Goal: Information Seeking & Learning: Learn about a topic

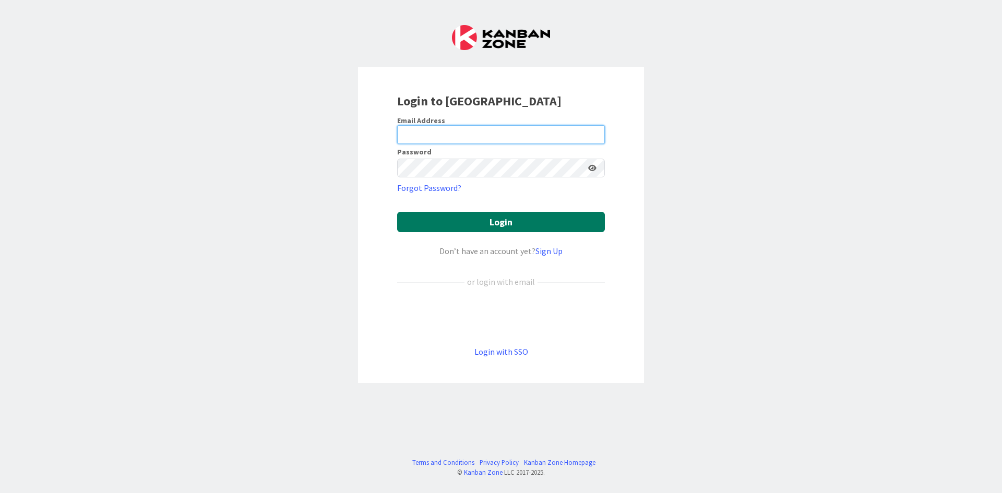
type input "[EMAIL_ADDRESS][DOMAIN_NAME]"
click at [497, 229] on button "Login" at bounding box center [501, 222] width 208 height 20
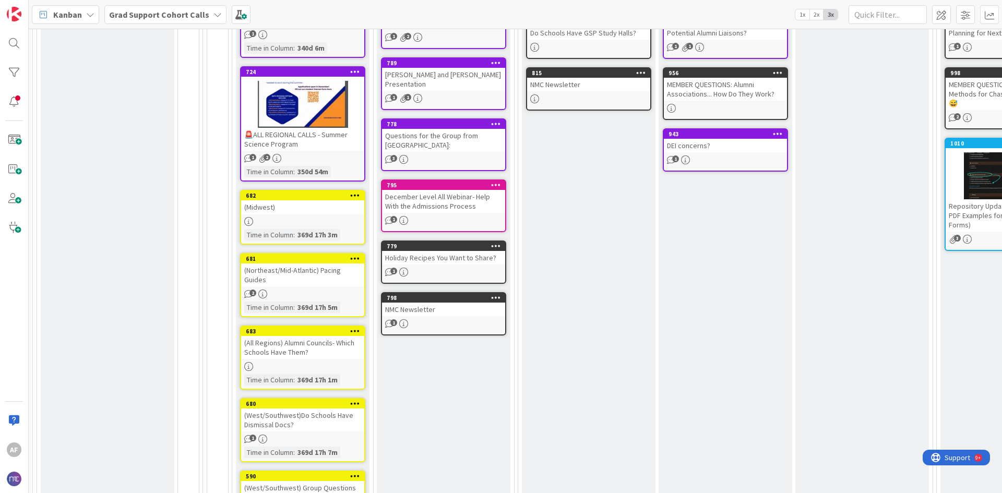
scroll to position [104, 0]
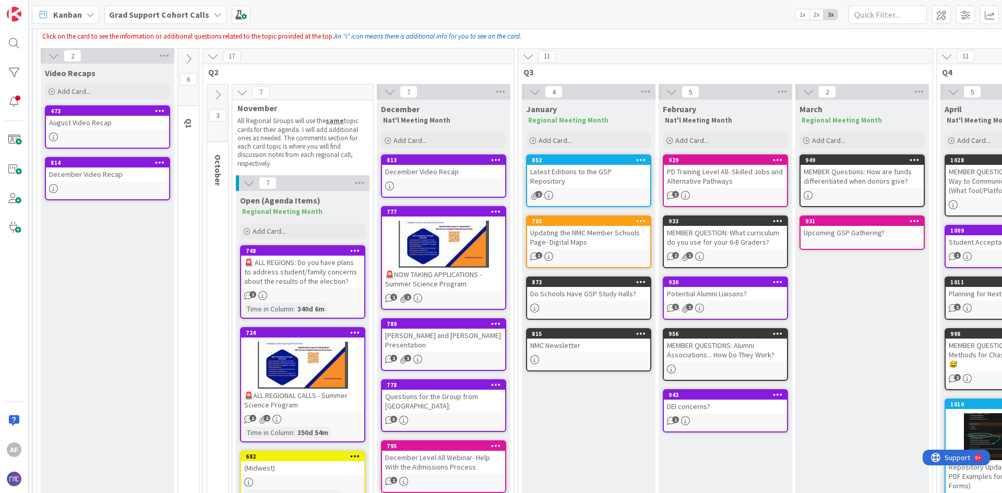
click at [219, 98] on icon at bounding box center [217, 94] width 11 height 11
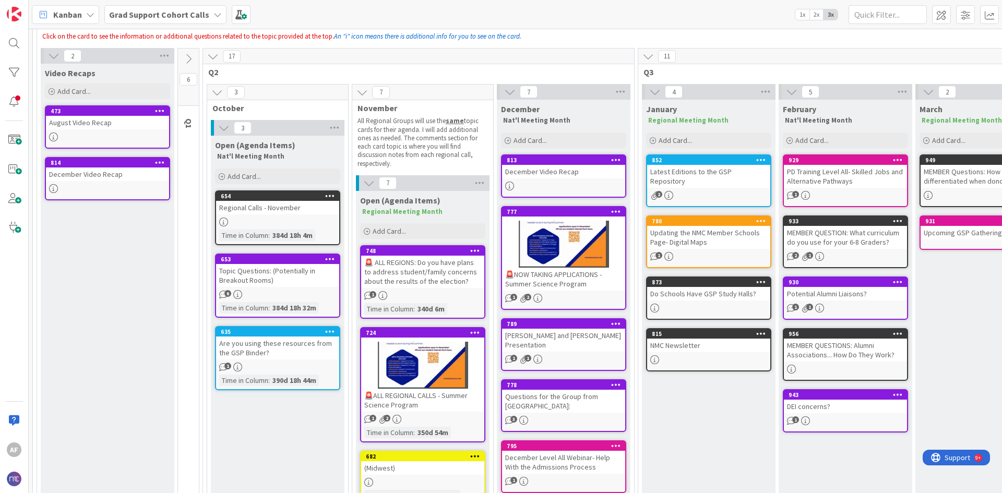
click at [215, 93] on icon at bounding box center [216, 92] width 11 height 11
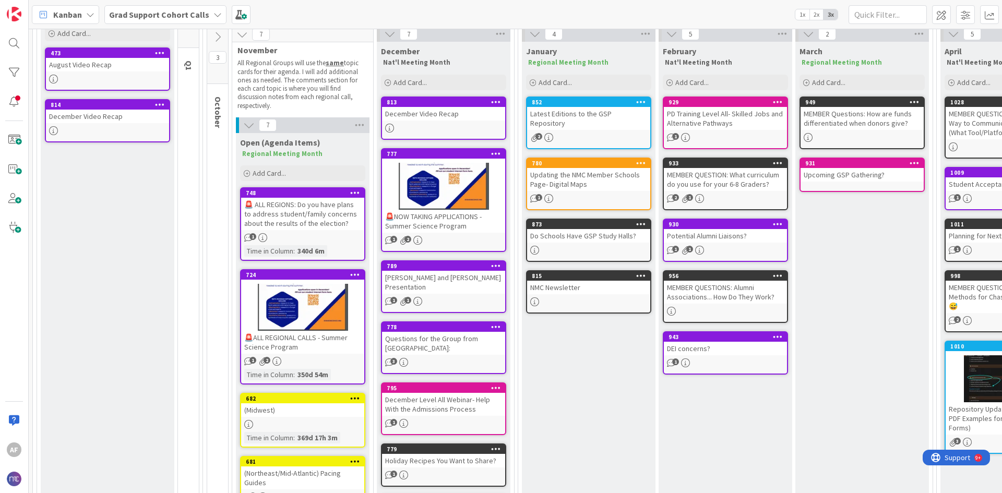
scroll to position [261, 0]
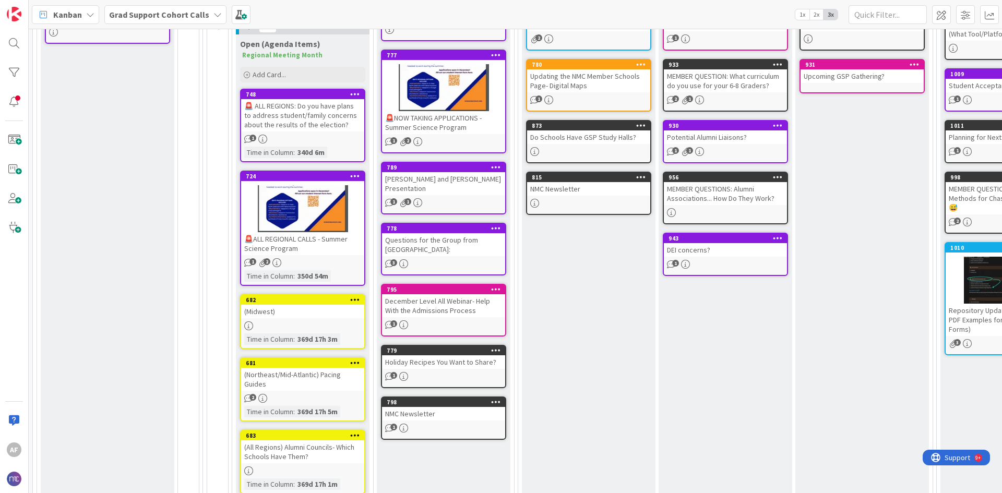
click at [472, 246] on div "Questions for the Group from [GEOGRAPHIC_DATA]:" at bounding box center [443, 244] width 123 height 23
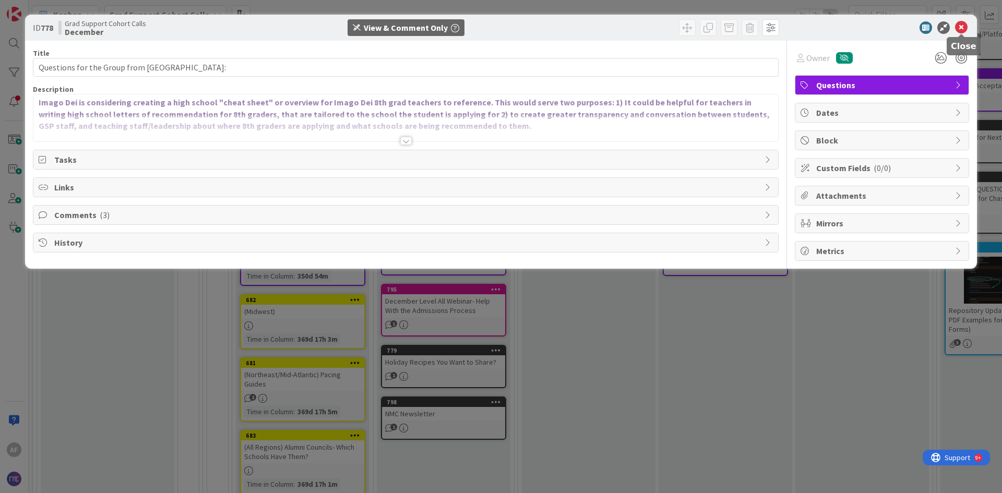
click at [962, 30] on icon at bounding box center [961, 27] width 13 height 13
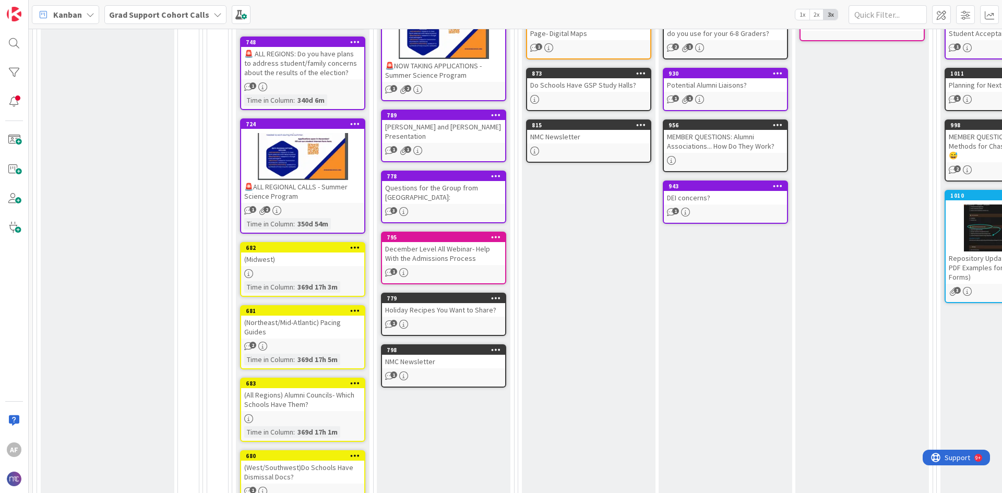
scroll to position [104, 0]
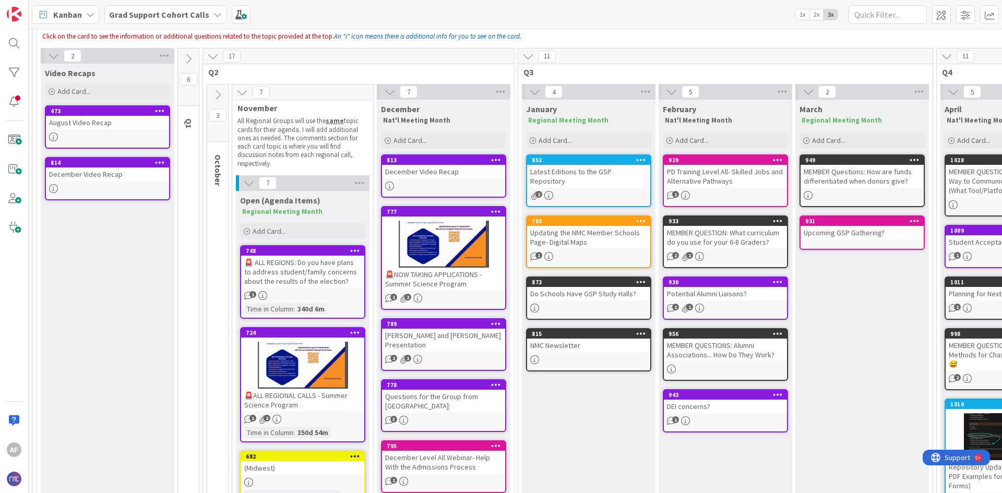
click at [218, 92] on icon at bounding box center [217, 94] width 11 height 11
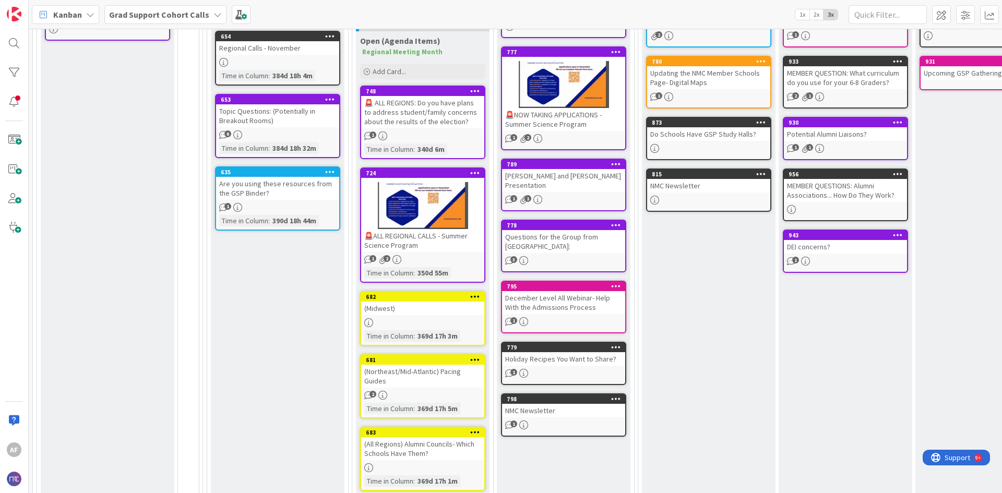
scroll to position [209, 0]
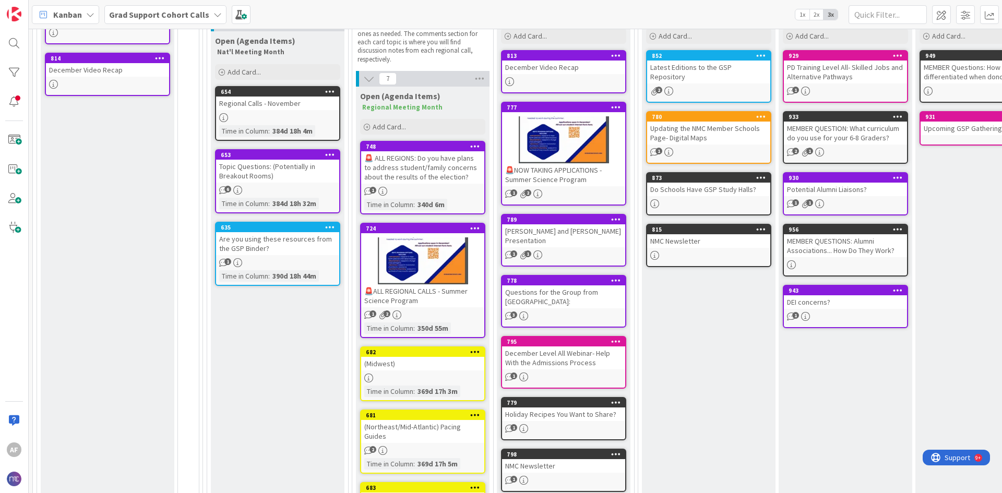
click at [302, 170] on div "Topic Questions: (Potentially in Breakout Rooms)" at bounding box center [277, 171] width 123 height 23
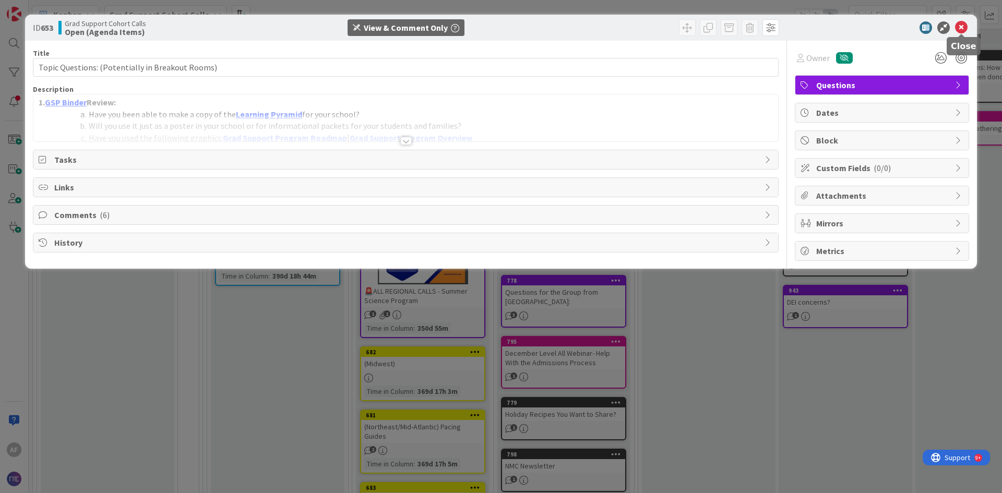
click at [961, 31] on icon at bounding box center [961, 27] width 13 height 13
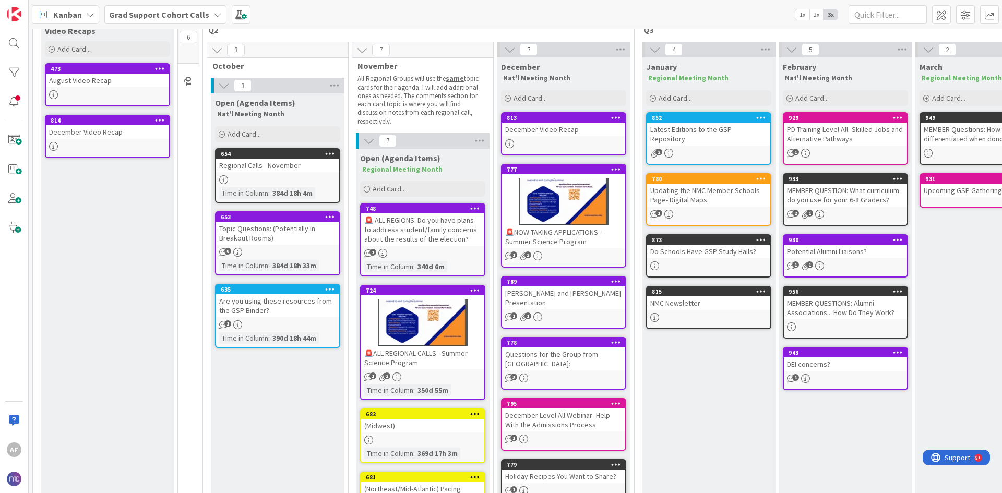
scroll to position [52, 0]
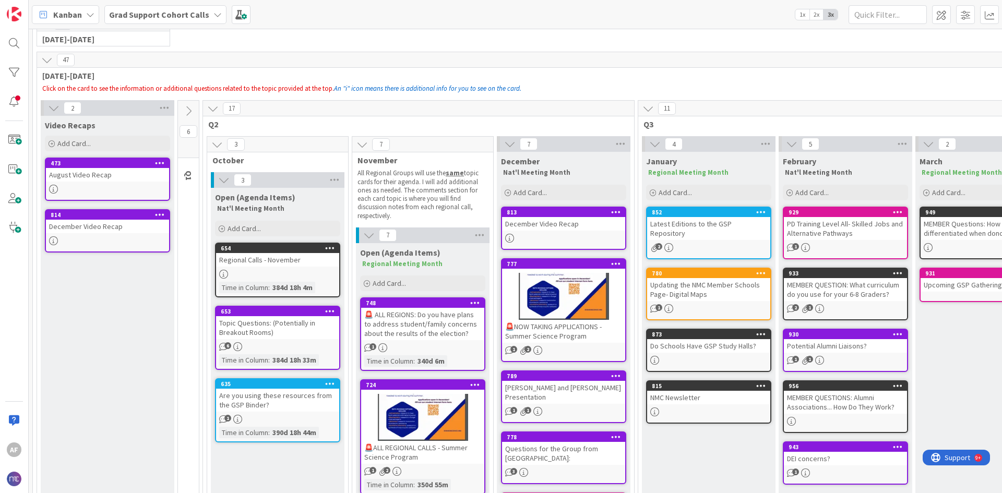
click at [237, 143] on span "3" at bounding box center [236, 144] width 18 height 13
click at [267, 225] on div "Add Card..." at bounding box center [277, 229] width 125 height 16
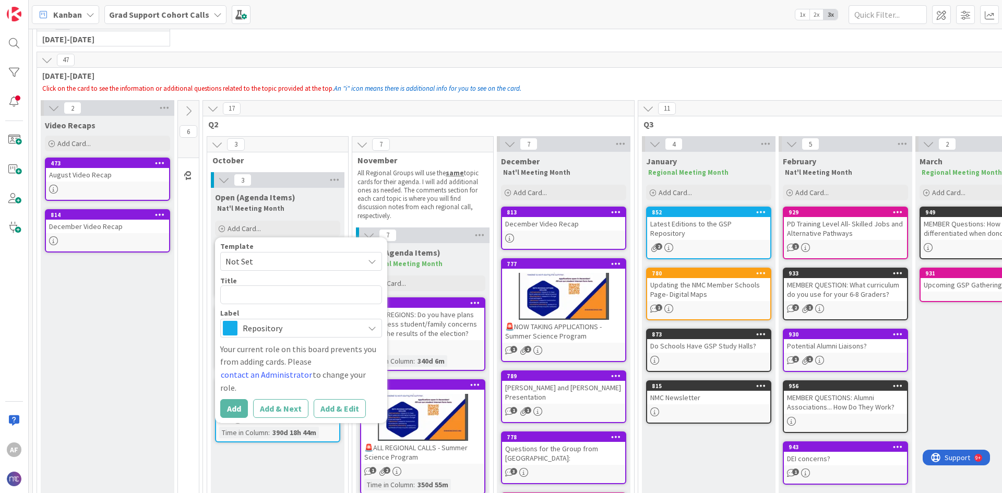
click at [276, 213] on strong "Nat'l Meeting Month" at bounding box center [250, 208] width 67 height 9
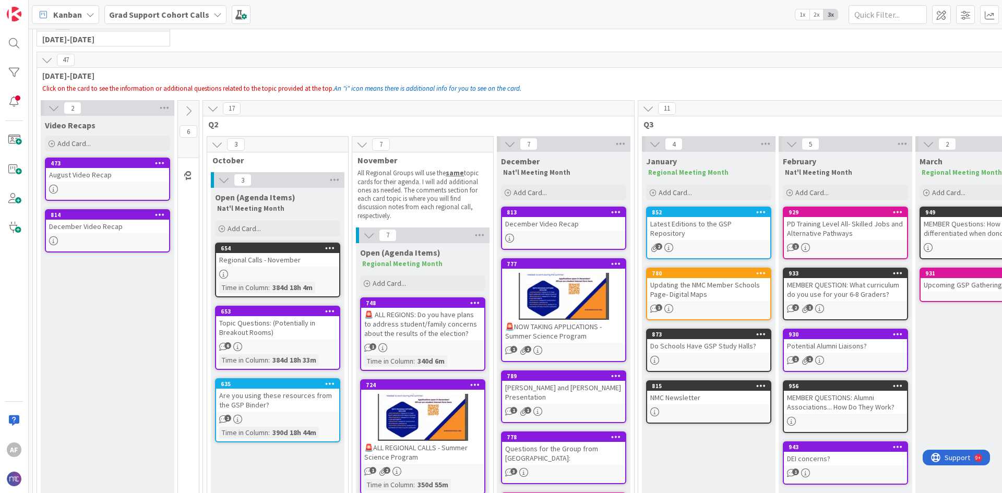
click at [319, 265] on div "Regional Calls - November" at bounding box center [277, 260] width 123 height 14
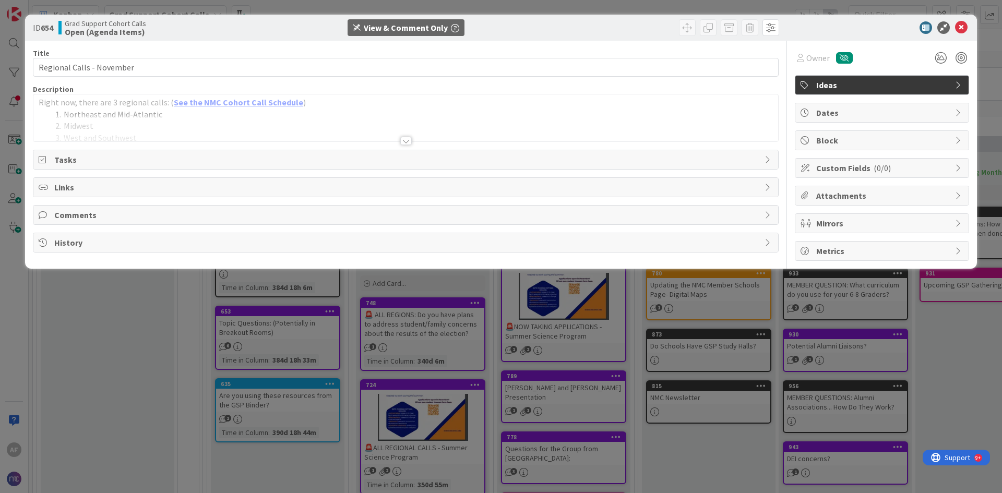
click at [117, 160] on span "Tasks" at bounding box center [406, 159] width 705 height 13
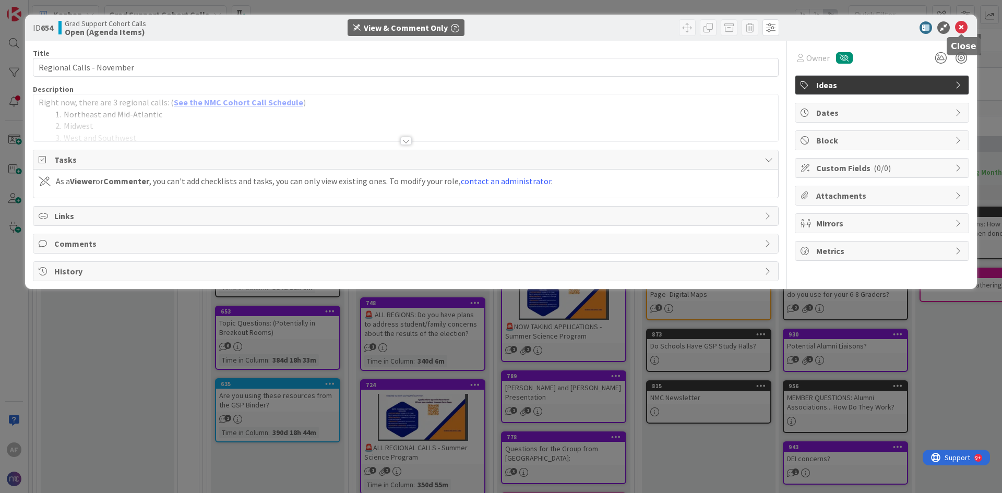
click at [958, 29] on icon at bounding box center [961, 27] width 13 height 13
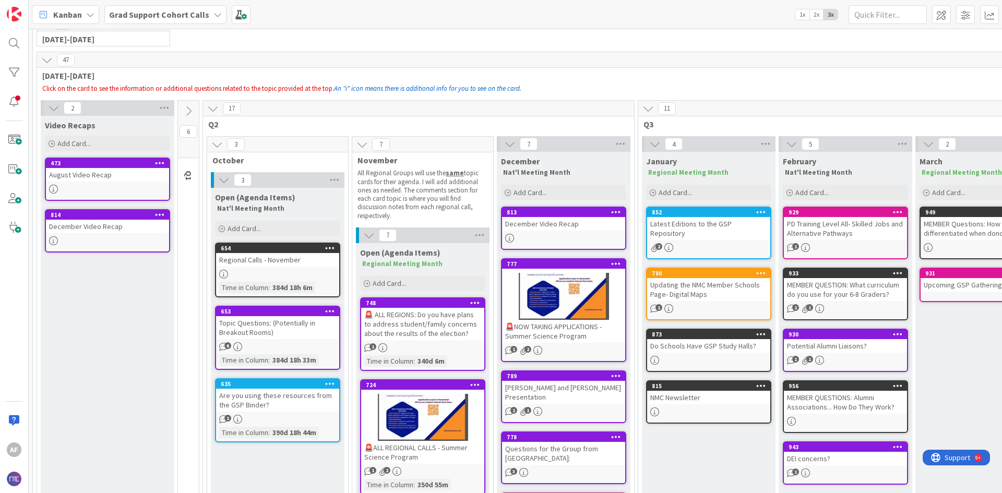
click at [322, 331] on div "Topic Questions: (Potentially in Breakout Rooms)" at bounding box center [277, 327] width 123 height 23
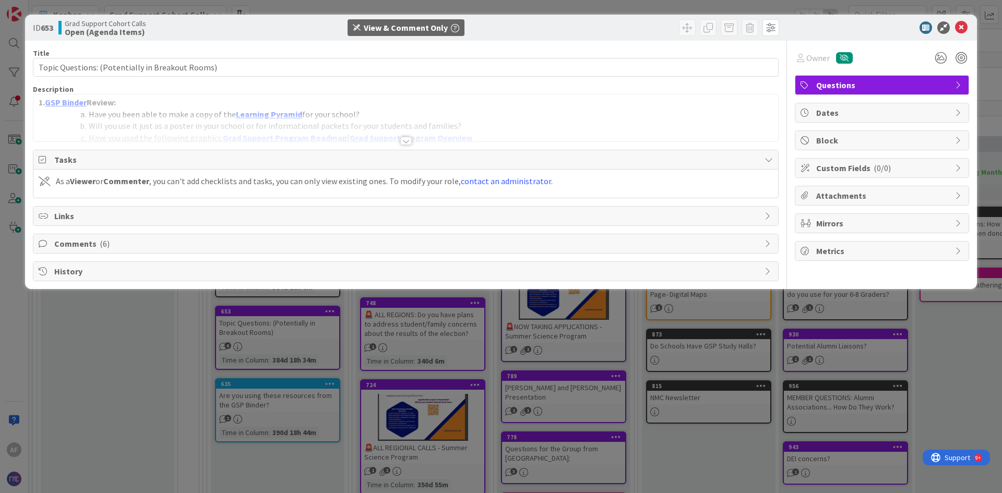
click at [409, 142] on div at bounding box center [405, 141] width 11 height 8
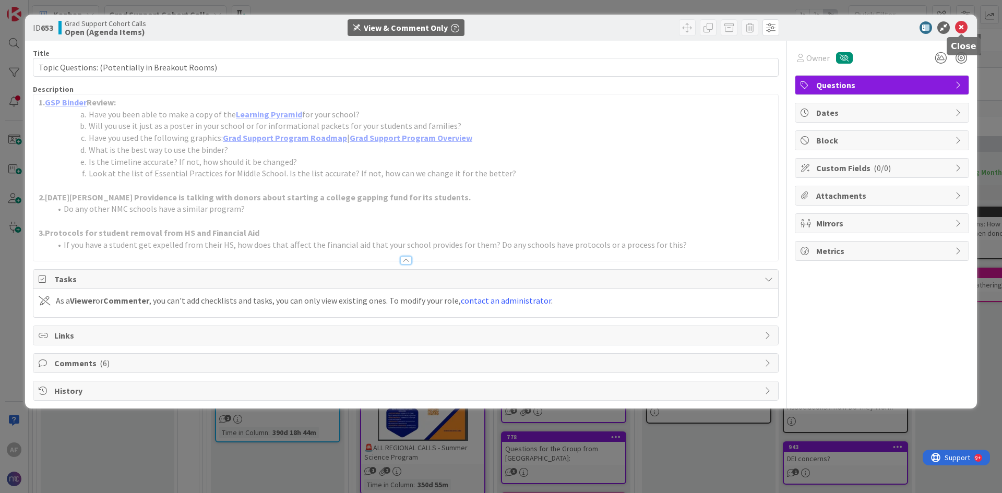
click at [963, 26] on icon at bounding box center [961, 27] width 13 height 13
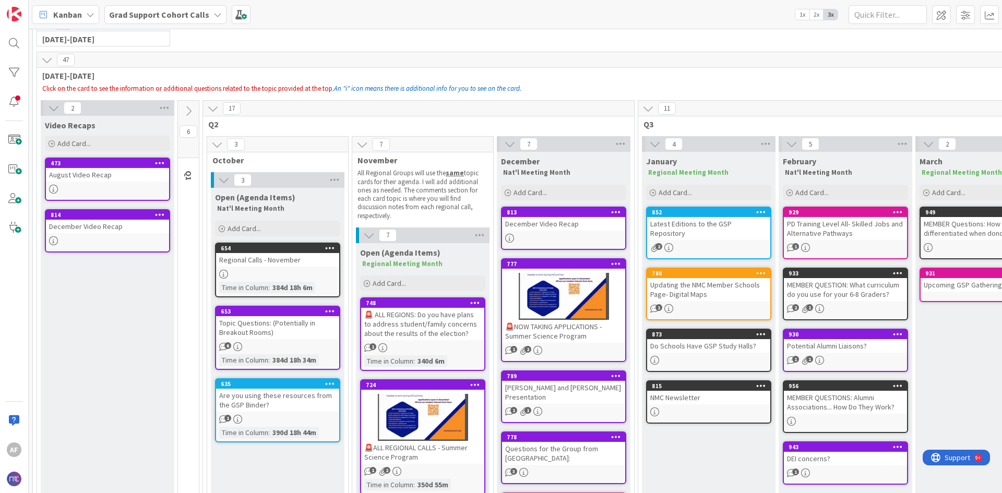
click at [283, 402] on div "Are you using these resources from the GSP Binder?" at bounding box center [277, 400] width 123 height 23
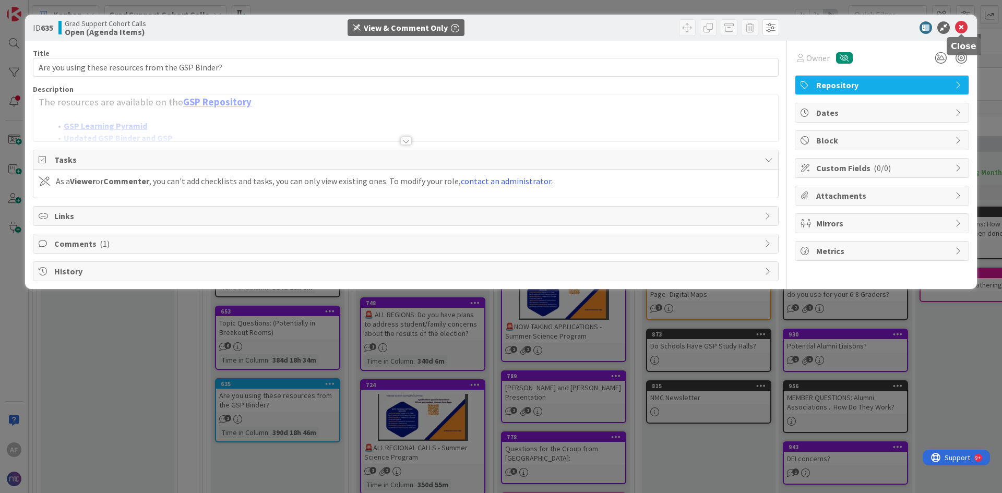
click at [963, 28] on icon at bounding box center [961, 27] width 13 height 13
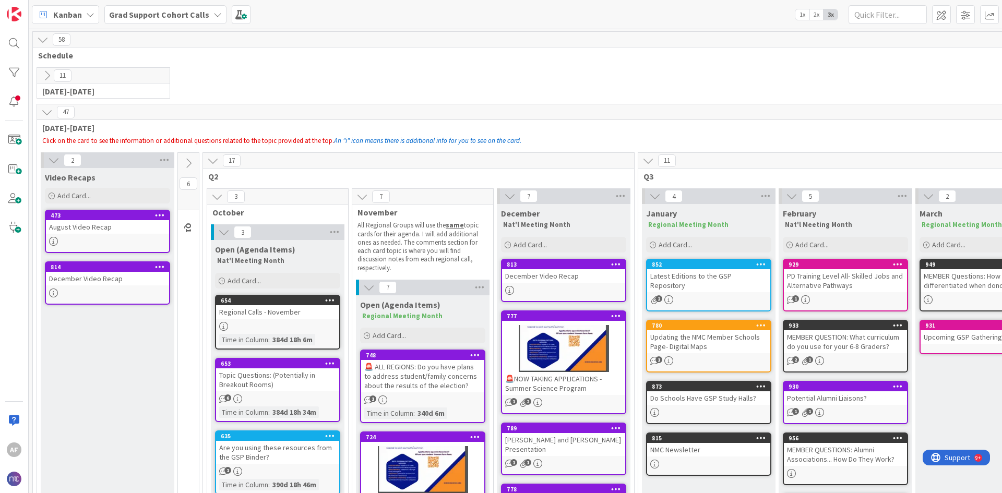
click at [212, 158] on icon at bounding box center [212, 160] width 11 height 11
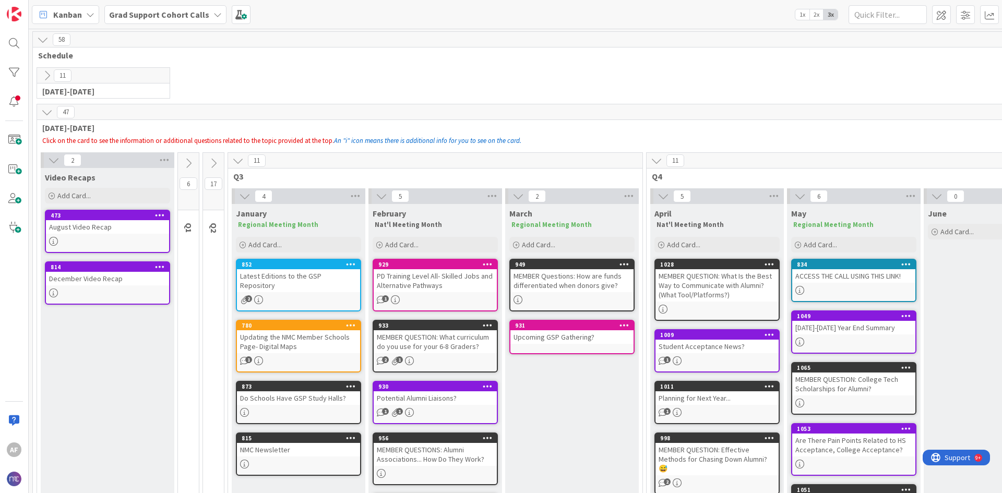
click at [79, 74] on div "11" at bounding box center [103, 76] width 133 height 16
click at [49, 112] on icon at bounding box center [46, 111] width 11 height 11
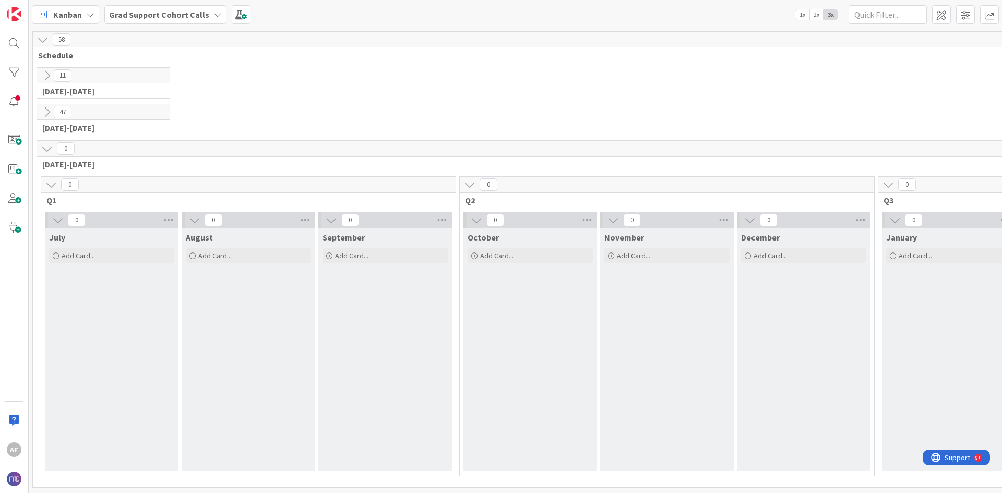
click at [46, 72] on icon at bounding box center [46, 75] width 11 height 11
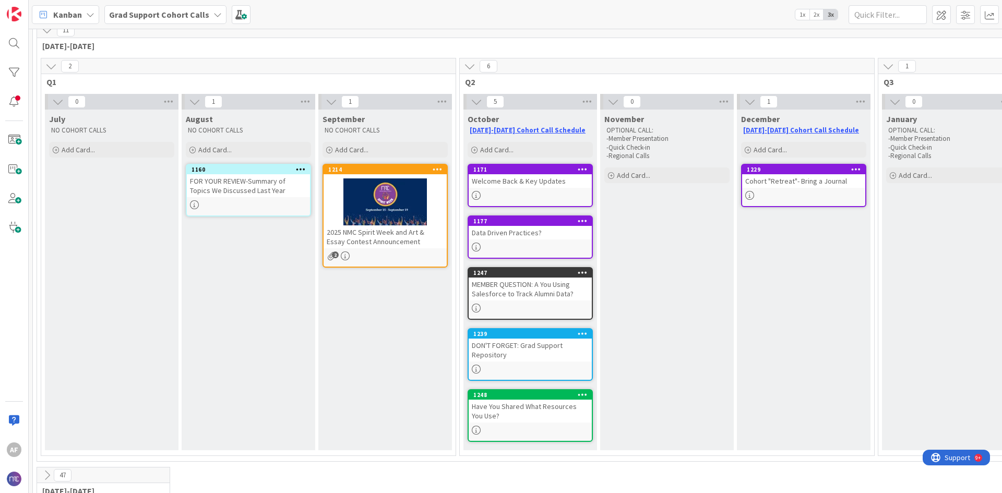
scroll to position [104, 0]
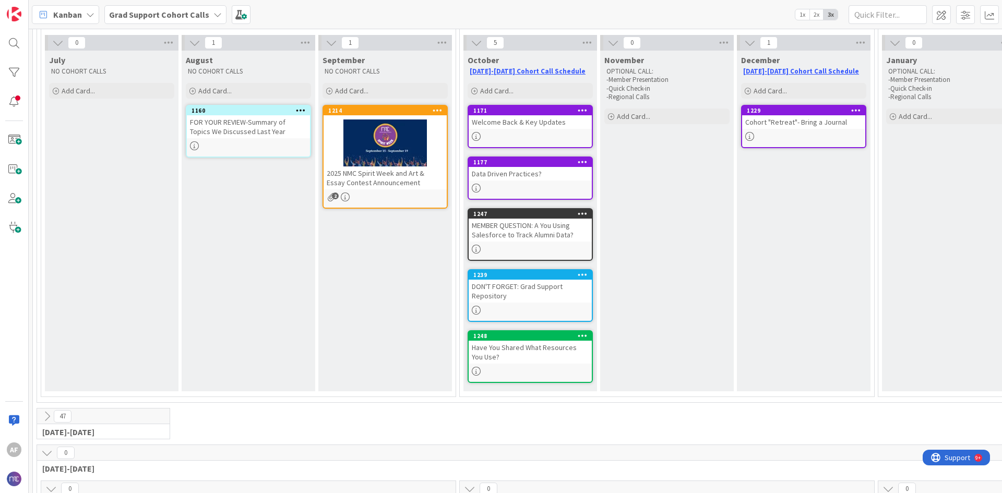
click at [566, 242] on div "1247 MEMBER QUESTION: A You Using Salesforce to Track Alumni Data?" at bounding box center [530, 234] width 125 height 53
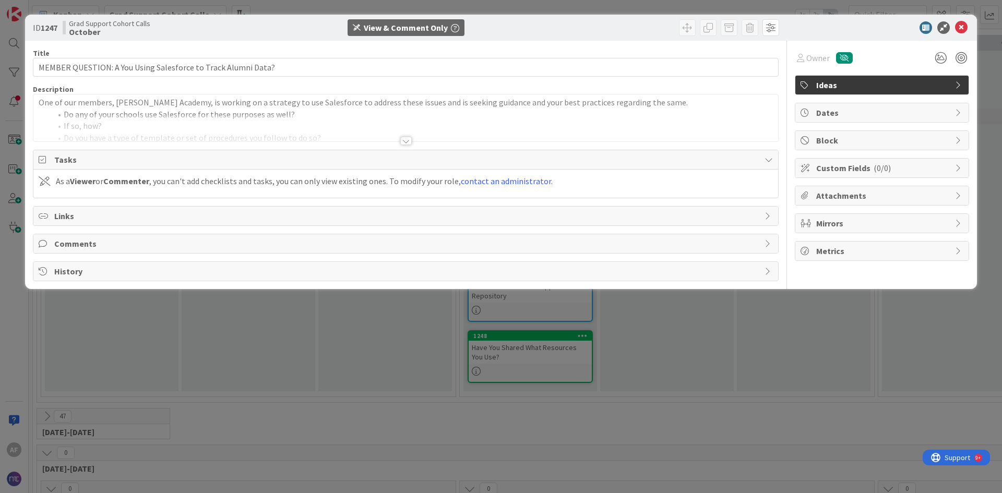
click at [182, 104] on span "One of our members, [PERSON_NAME] Academy, is working on a strategy to use Sale…" at bounding box center [363, 102] width 649 height 10
click at [405, 142] on div at bounding box center [405, 141] width 11 height 8
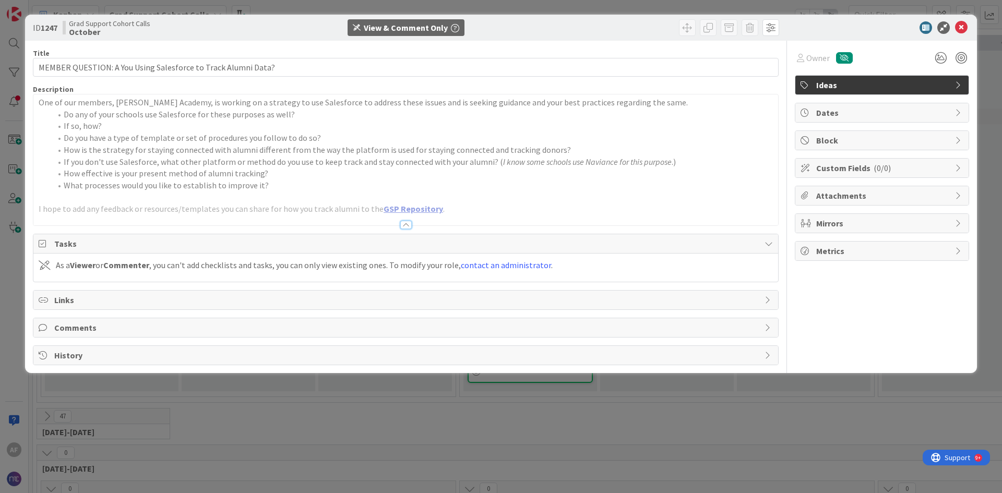
click at [401, 211] on link "GSP Repository" at bounding box center [413, 208] width 59 height 10
click at [86, 329] on span "Comments" at bounding box center [406, 327] width 705 height 13
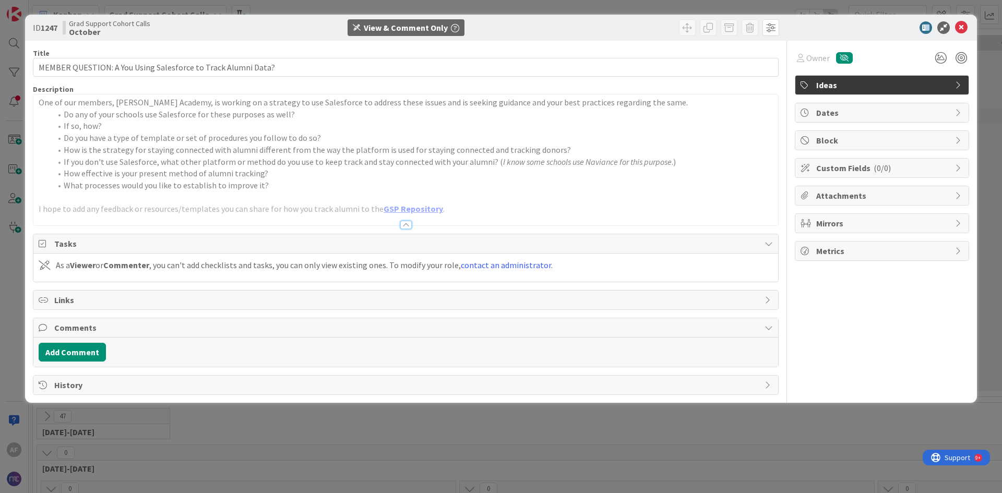
click at [86, 329] on span "Comments" at bounding box center [406, 327] width 705 height 13
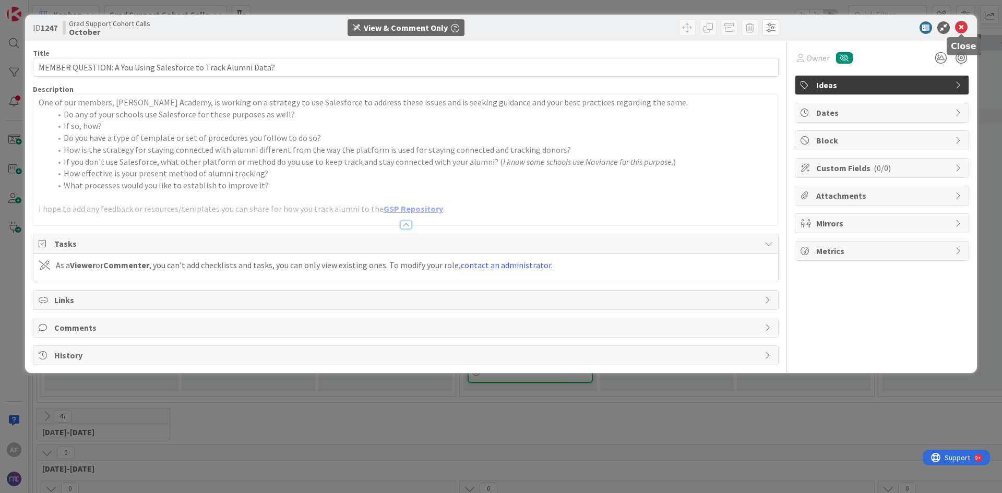
click at [964, 27] on icon at bounding box center [961, 27] width 13 height 13
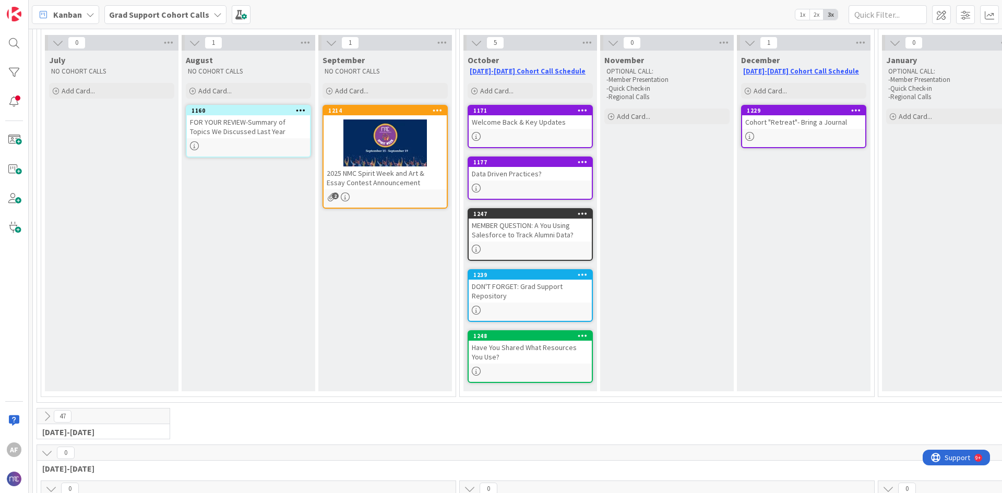
click at [475, 252] on icon at bounding box center [476, 249] width 9 height 9
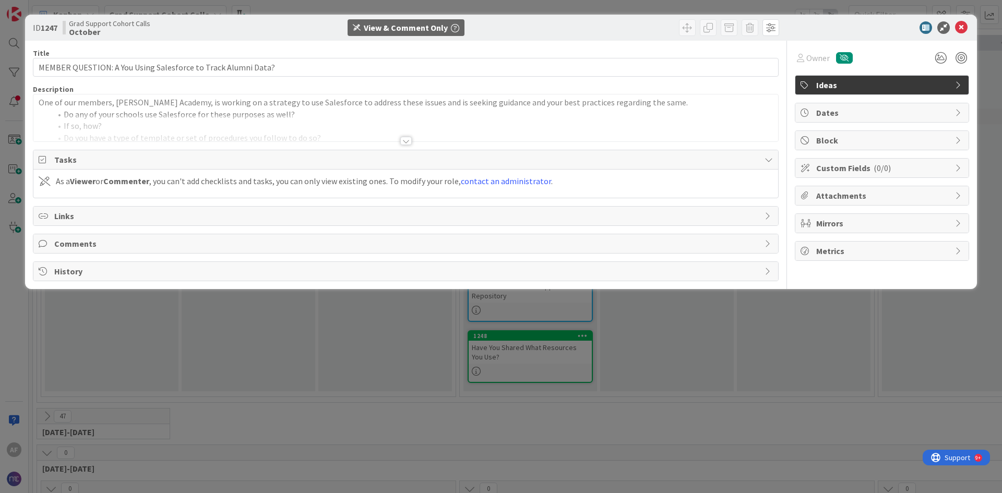
click at [408, 140] on div at bounding box center [405, 141] width 11 height 8
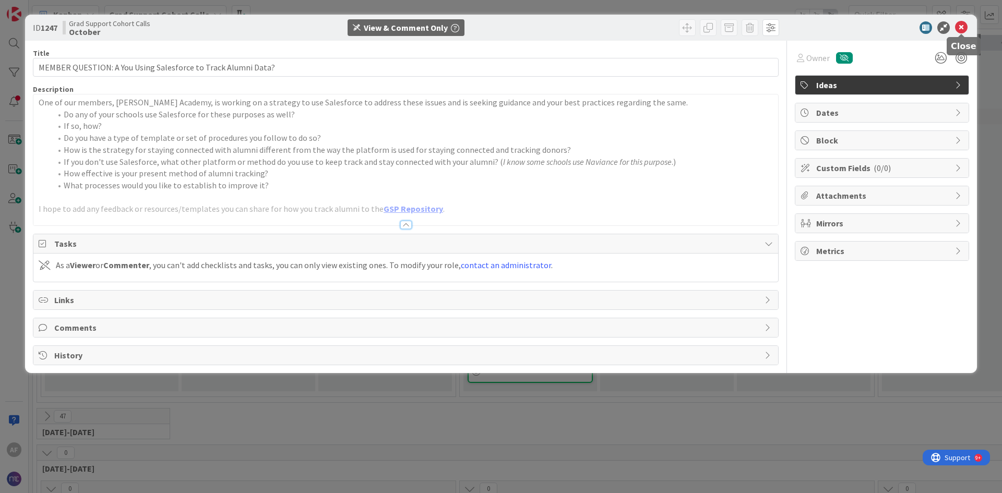
click at [964, 25] on icon at bounding box center [961, 27] width 13 height 13
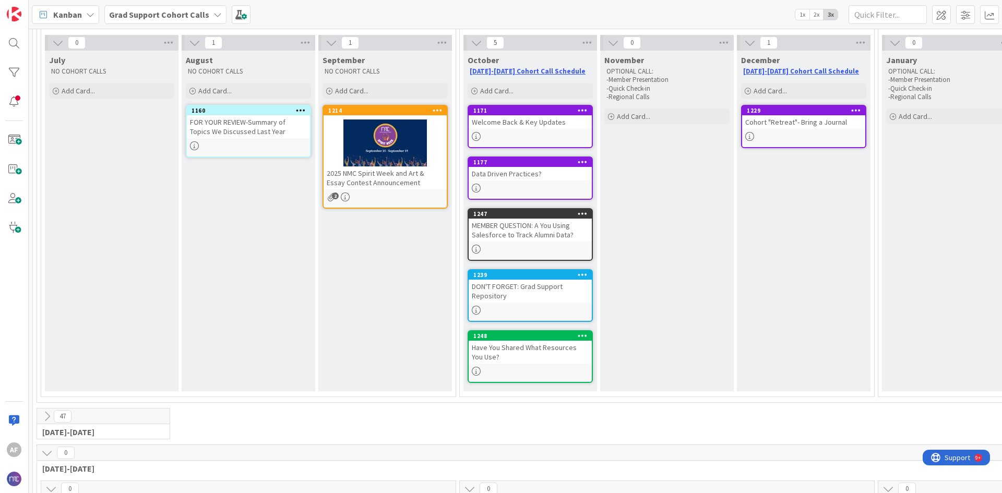
click at [586, 215] on icon at bounding box center [583, 213] width 10 height 7
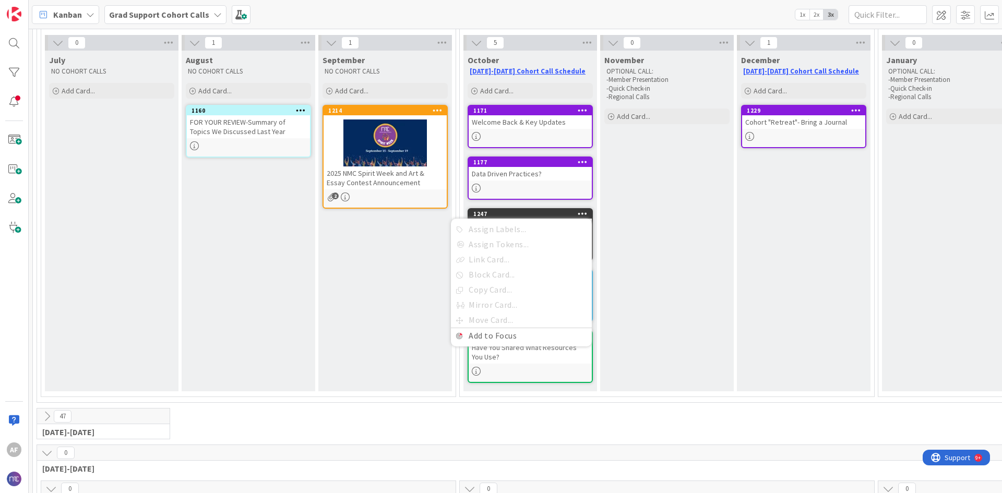
click at [639, 246] on div "November OPTIONAL CALL: -Member Presentation -Quick Check-in -Regional Calls Ad…" at bounding box center [667, 221] width 134 height 341
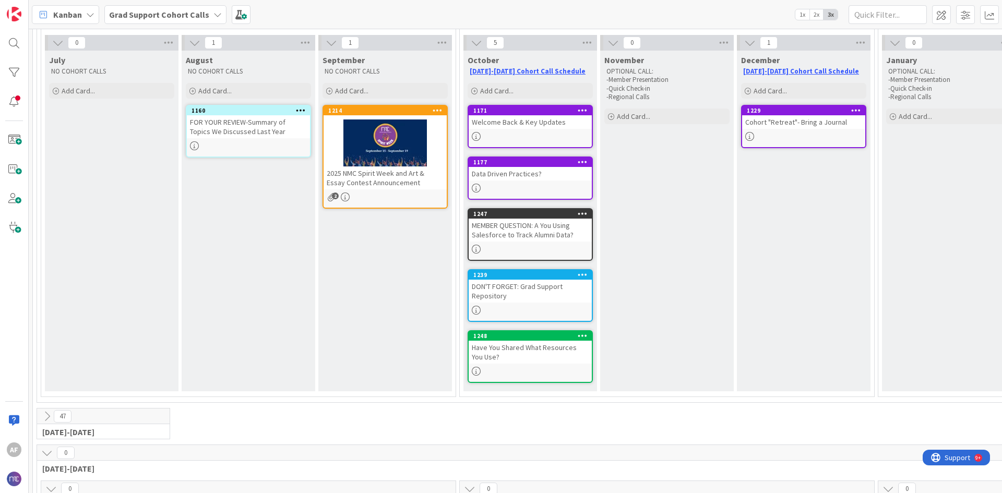
click at [528, 294] on div "DON'T FORGET: Grad Support Repository" at bounding box center [530, 291] width 123 height 23
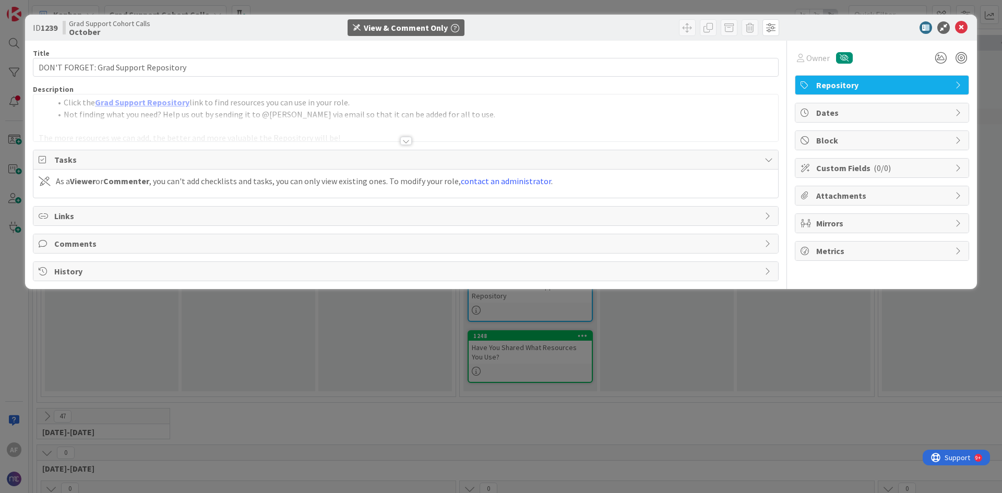
click at [675, 352] on div "ID 1239 Grad Support Cohort Calls October View & Comment Only Title 37 / 128 DO…" at bounding box center [501, 246] width 1002 height 493
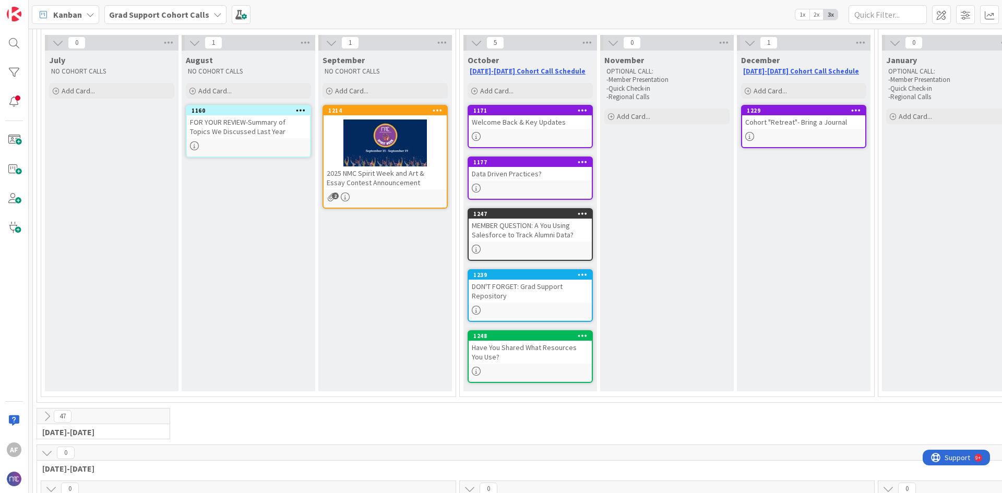
click at [573, 355] on div "Have You Shared What Resources You Use?" at bounding box center [530, 352] width 123 height 23
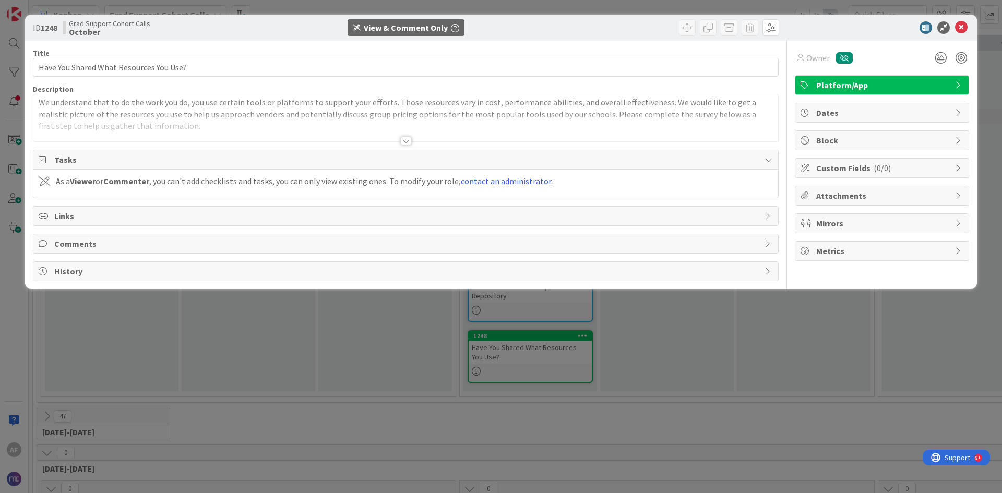
click at [408, 146] on div "Title 39 / 128 Have You Shared What Resources You Use? Description We understan…" at bounding box center [406, 161] width 746 height 241
click at [408, 141] on div at bounding box center [405, 141] width 11 height 8
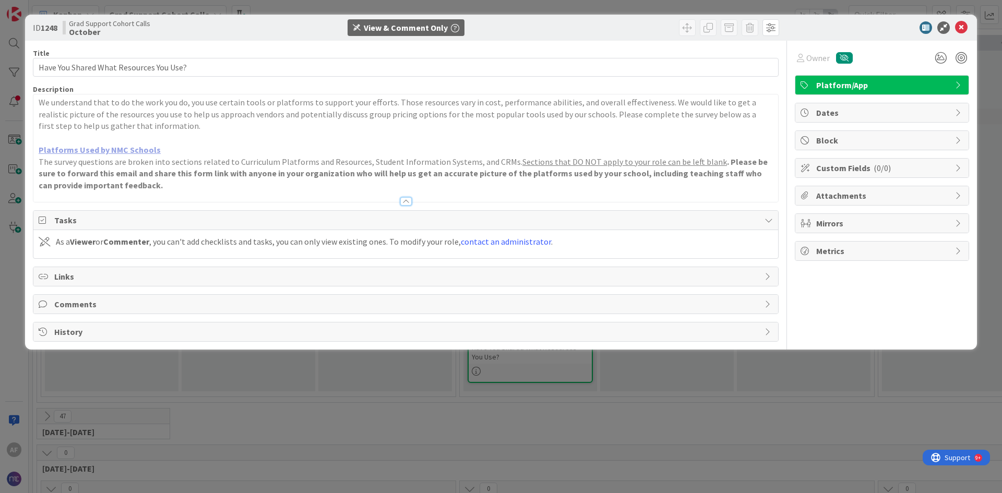
click at [109, 151] on link "Platforms Used by NMC Schools" at bounding box center [100, 150] width 122 height 10
click at [964, 30] on icon at bounding box center [961, 27] width 13 height 13
